Goal: Task Accomplishment & Management: Complete application form

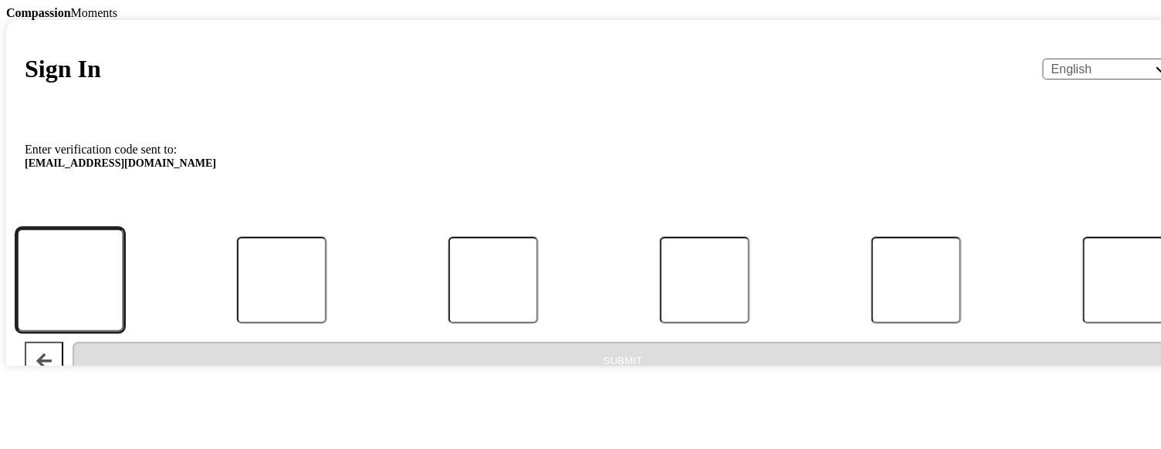
click at [124, 332] on input "Code" at bounding box center [70, 280] width 107 height 103
type input "6"
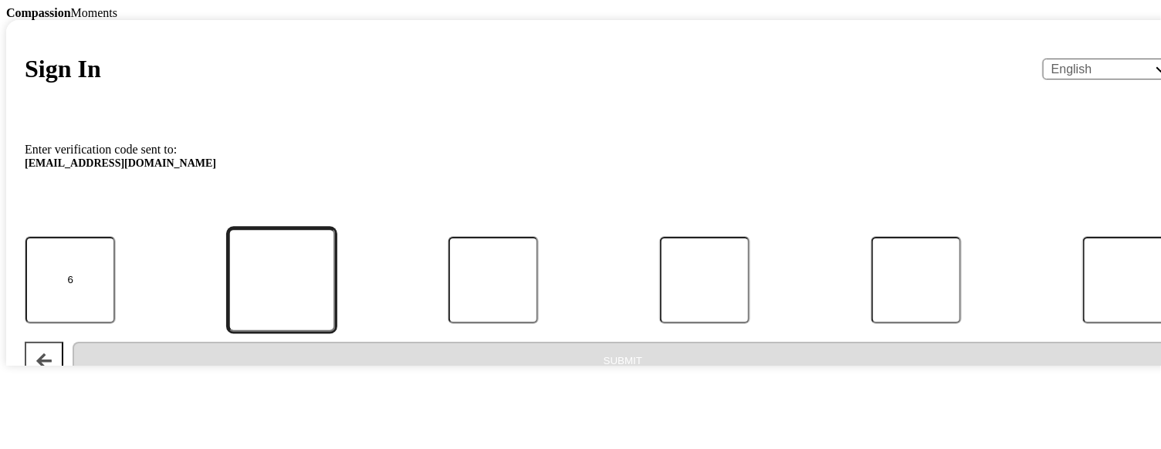
type input "6"
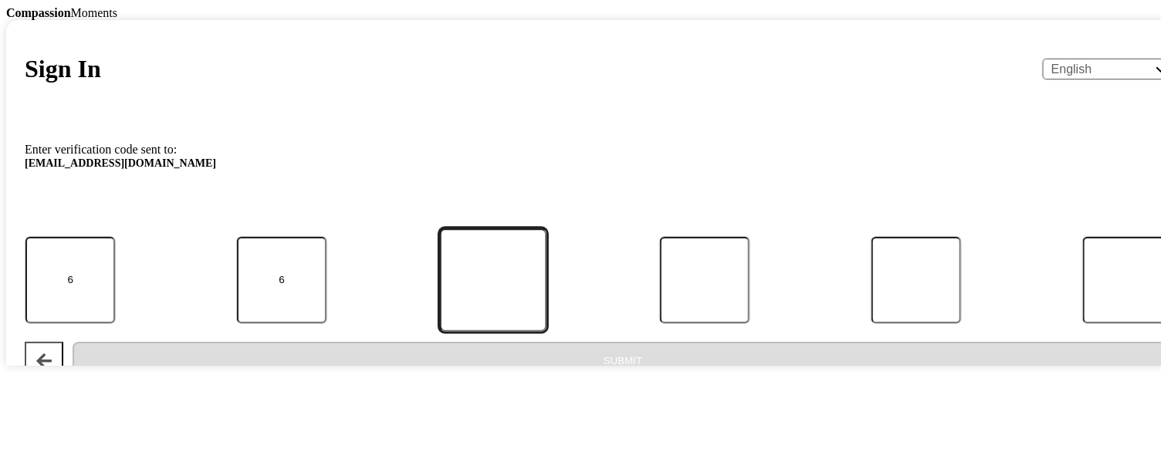
type input "8"
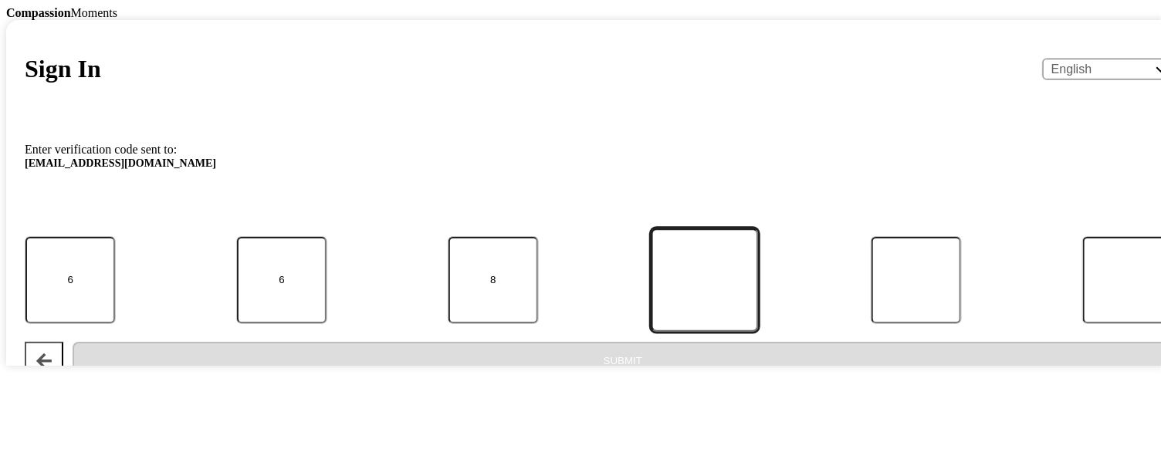
type input "5"
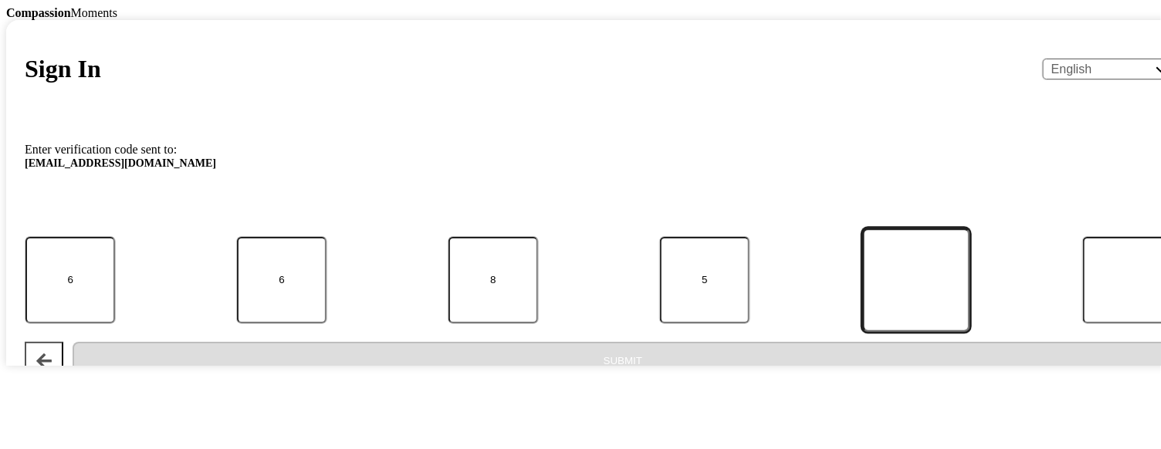
type input "2"
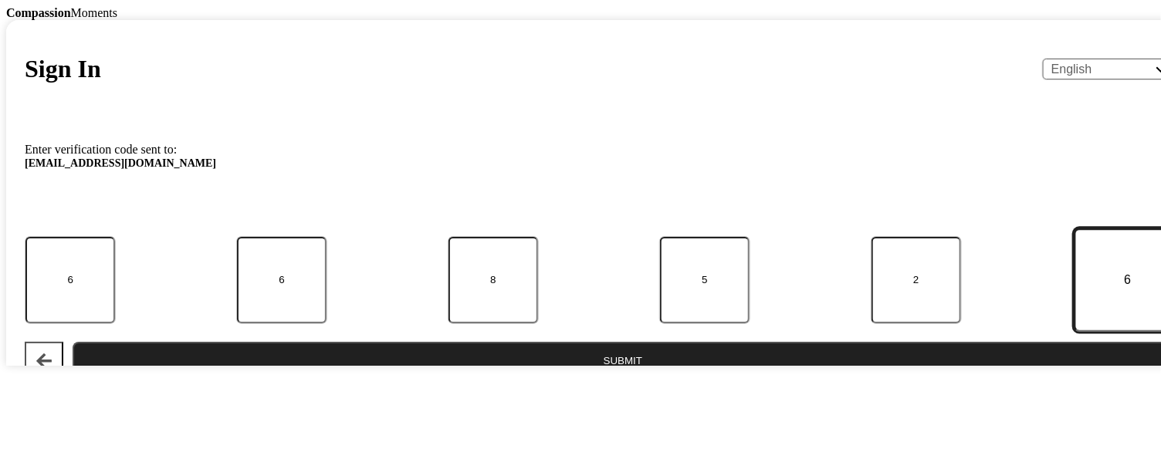
type input "6"
click at [591, 381] on button "Submit" at bounding box center [623, 361] width 1101 height 39
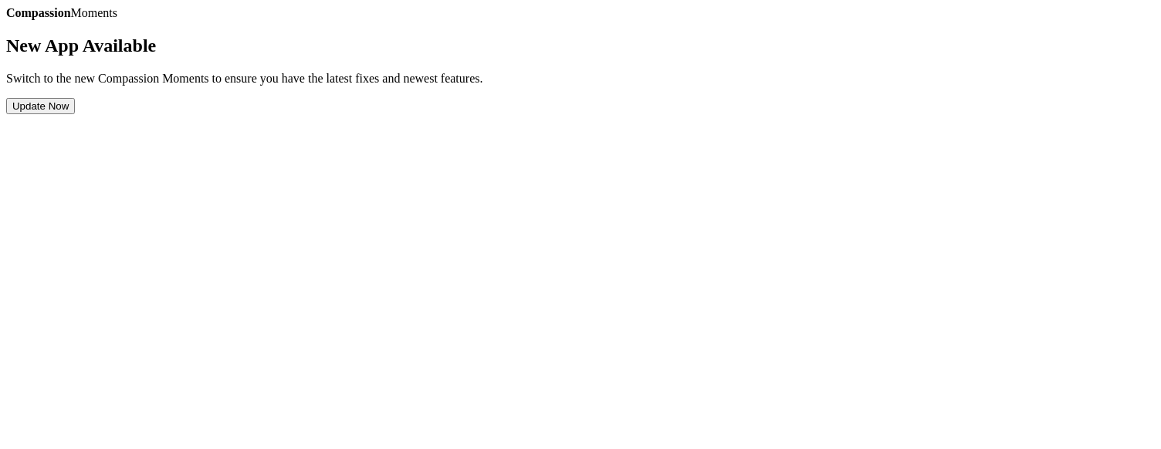
click at [75, 114] on button "Update Now" at bounding box center [40, 106] width 69 height 16
